Goal: Task Accomplishment & Management: Manage account settings

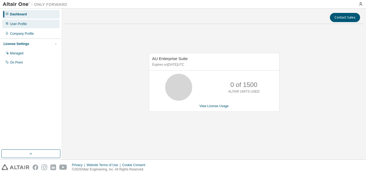
click at [25, 24] on div "User Profile" at bounding box center [18, 24] width 17 height 4
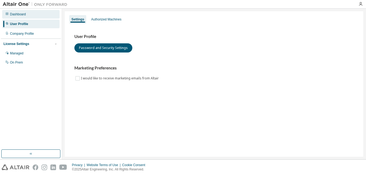
click at [28, 16] on div "Dashboard" at bounding box center [30, 14] width 57 height 9
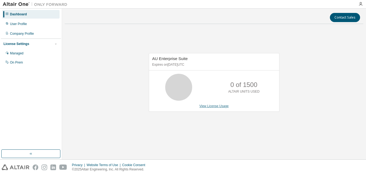
click at [211, 106] on link "View License Usage" at bounding box center [214, 106] width 29 height 4
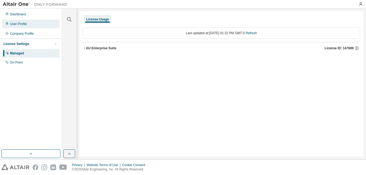
click at [25, 25] on div "User Profile" at bounding box center [18, 24] width 17 height 4
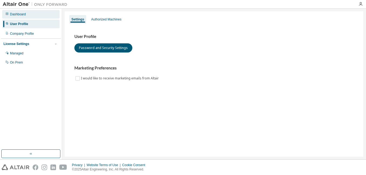
click at [23, 15] on div "Dashboard" at bounding box center [18, 14] width 16 height 4
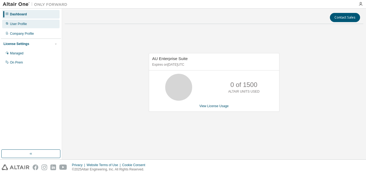
click at [33, 26] on div "User Profile" at bounding box center [30, 24] width 57 height 9
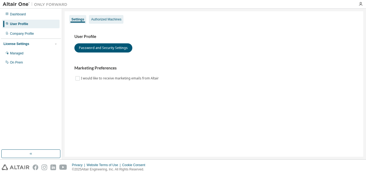
click at [111, 19] on div "Authorized Machines" at bounding box center [106, 19] width 30 height 4
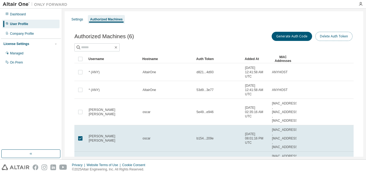
click at [326, 36] on button "Delete Auth Token" at bounding box center [334, 36] width 37 height 9
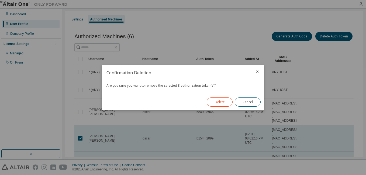
click at [225, 103] on button "Delete" at bounding box center [220, 102] width 26 height 9
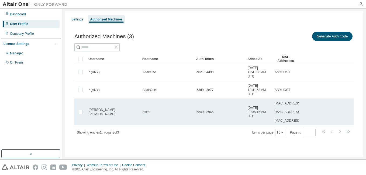
click at [188, 117] on td "oscar" at bounding box center [167, 112] width 54 height 26
click at [205, 112] on span "5e49...e946" at bounding box center [205, 112] width 17 height 4
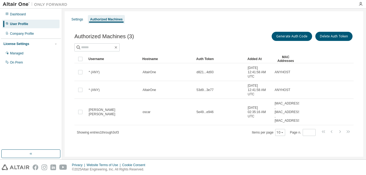
drag, startPoint x: 208, startPoint y: 112, endPoint x: 195, endPoint y: 127, distance: 19.7
click at [195, 127] on div "Username Hostname Auth Token Added At MAC Addresses * (ANY) AltairOne d821...4d…" at bounding box center [214, 96] width 280 height 82
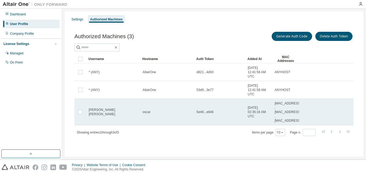
click at [284, 112] on span "[MAC_ADDRESS] , [MAC_ADDRESS] , [MAC_ADDRESS]" at bounding box center [288, 112] width 26 height 22
drag, startPoint x: 277, startPoint y: 112, endPoint x: 271, endPoint y: 103, distance: 10.7
click at [271, 103] on tr "Oscar Sánchez Calero oscar 5e49...e946 2025-08-01 02:35:16 AM UTC E8:9E:B4:4E:5…" at bounding box center [214, 112] width 280 height 26
drag, startPoint x: 257, startPoint y: 118, endPoint x: 250, endPoint y: 106, distance: 14.2
click at [250, 106] on td "[DATE] 02:35:16 AM UTC" at bounding box center [259, 112] width 27 height 26
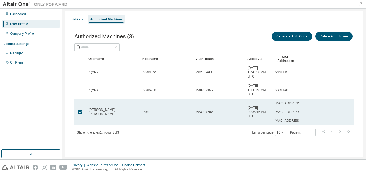
click at [206, 113] on span "5e49...e946" at bounding box center [205, 112] width 17 height 4
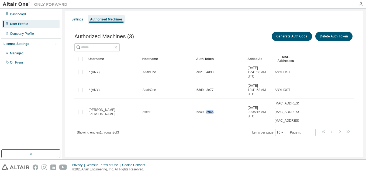
click at [206, 113] on span "5e49...e946" at bounding box center [205, 112] width 17 height 4
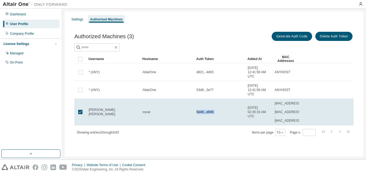
click at [206, 113] on span "5e49...e946" at bounding box center [205, 112] width 17 height 4
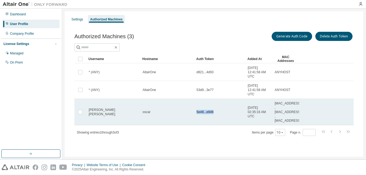
drag, startPoint x: 213, startPoint y: 113, endPoint x: 197, endPoint y: 114, distance: 15.7
click at [197, 114] on span "5e49...e946" at bounding box center [205, 112] width 17 height 4
click at [213, 113] on div "5e49...e946" at bounding box center [220, 112] width 46 height 4
drag, startPoint x: 213, startPoint y: 113, endPoint x: 196, endPoint y: 113, distance: 16.8
click at [196, 113] on td "5e49...e946" at bounding box center [219, 112] width 51 height 26
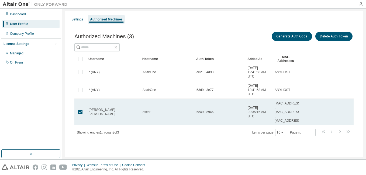
copy span "5e49...e946"
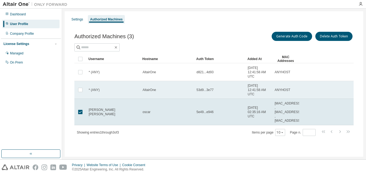
click at [145, 84] on td "AltairOne" at bounding box center [167, 90] width 54 height 18
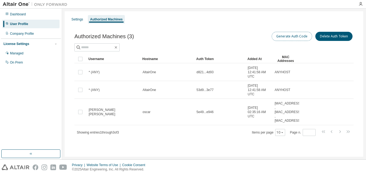
click at [295, 35] on button "Generate Auth Code" at bounding box center [292, 36] width 40 height 9
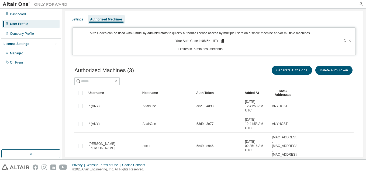
click at [221, 42] on icon at bounding box center [222, 41] width 3 height 4
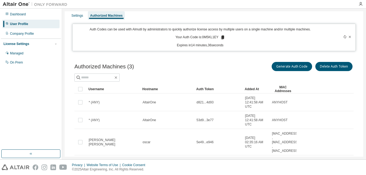
scroll to position [31, 0]
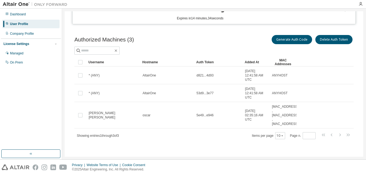
click at [105, 135] on span "Showing entries 1 through 3 of 3" at bounding box center [98, 136] width 42 height 4
drag, startPoint x: 24, startPoint y: 33, endPoint x: 28, endPoint y: 33, distance: 3.5
click at [28, 33] on div "Company Profile" at bounding box center [22, 34] width 24 height 4
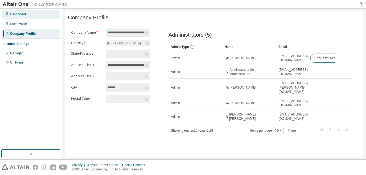
drag, startPoint x: 28, startPoint y: 33, endPoint x: 18, endPoint y: 15, distance: 19.7
click at [17, 12] on div "Dashboard" at bounding box center [30, 14] width 57 height 9
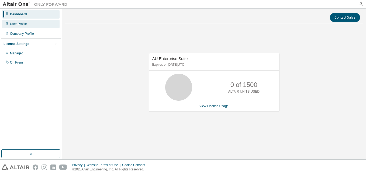
click at [29, 22] on div "User Profile" at bounding box center [30, 24] width 57 height 9
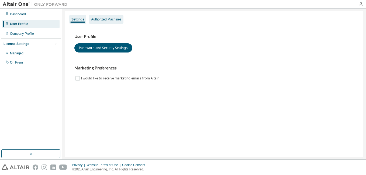
click at [100, 17] on div "Authorized Machines" at bounding box center [106, 19] width 35 height 9
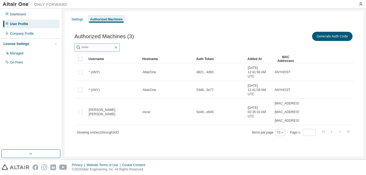
click at [118, 46] on icon "button" at bounding box center [116, 47] width 4 height 4
click at [76, 18] on div "Settings" at bounding box center [78, 19] width 12 height 4
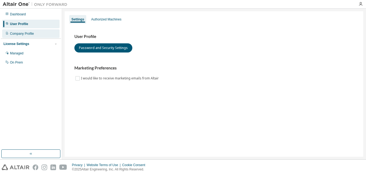
click at [24, 33] on div "Company Profile" at bounding box center [22, 34] width 24 height 4
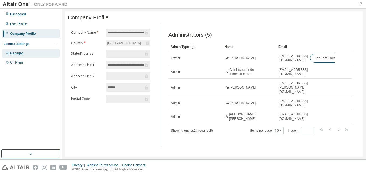
click at [21, 54] on div "Managed" at bounding box center [16, 53] width 13 height 4
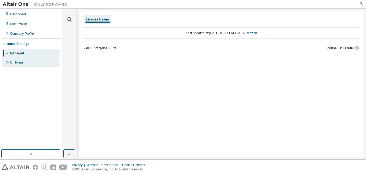
click at [21, 63] on div "On Prem" at bounding box center [16, 62] width 13 height 4
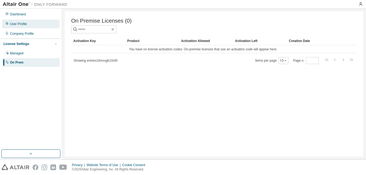
click at [25, 26] on div "User Profile" at bounding box center [30, 24] width 57 height 9
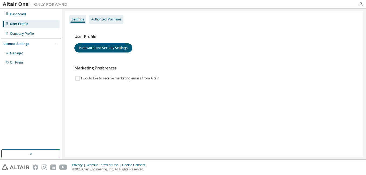
click at [99, 19] on div "Authorized Machines" at bounding box center [106, 19] width 30 height 4
click at [99, 18] on div "Authorized Machines" at bounding box center [106, 19] width 30 height 4
